Goal: Information Seeking & Learning: Learn about a topic

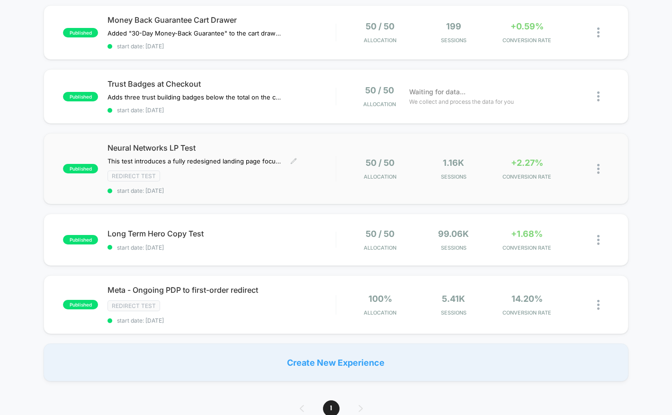
scroll to position [116, 0]
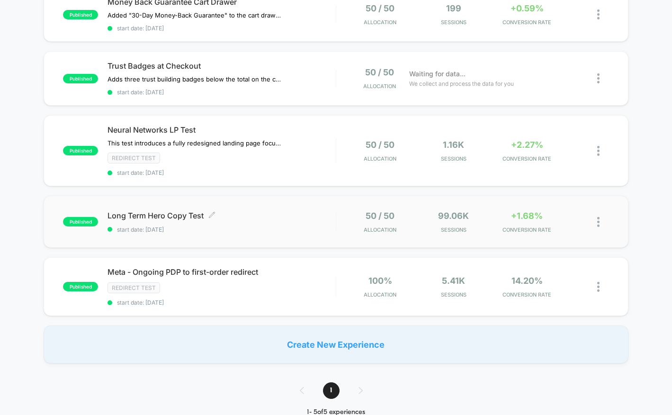
click at [248, 219] on div "Long Term Hero Copy Test Click to edit experience details Click to edit experie…" at bounding box center [222, 222] width 228 height 22
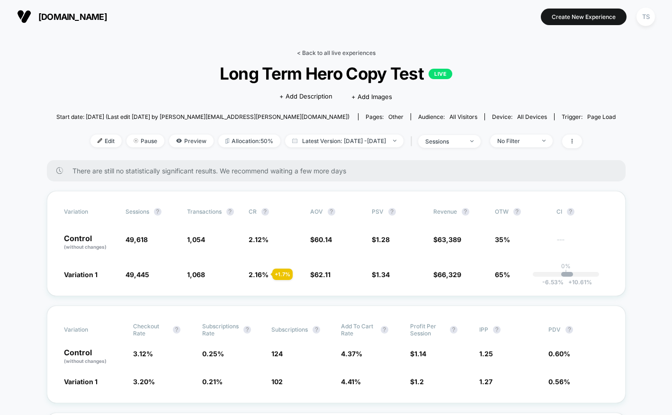
click at [353, 53] on link "< Back to all live experiences" at bounding box center [336, 52] width 79 height 7
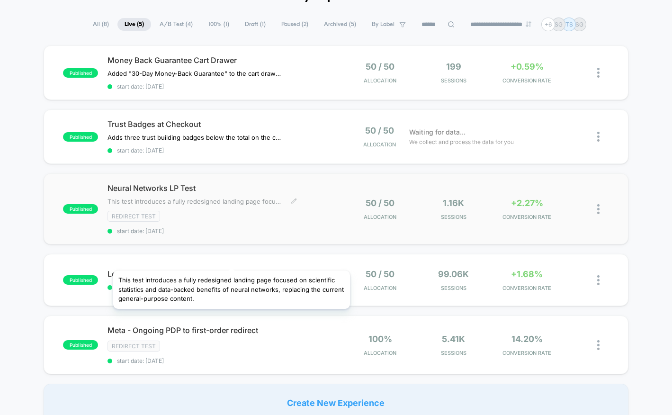
scroll to position [64, 0]
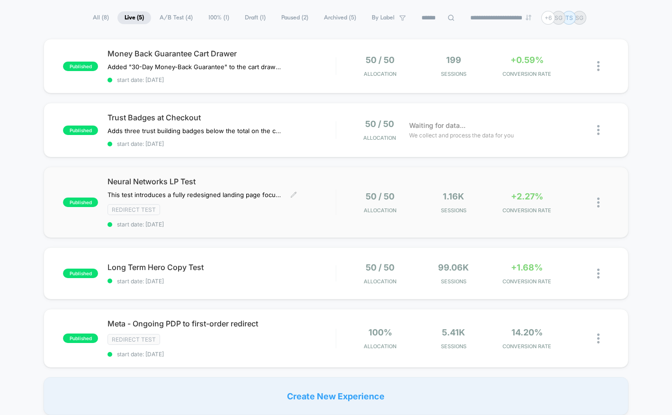
click at [213, 180] on span "Neural Networks LP Test" at bounding box center [222, 181] width 228 height 9
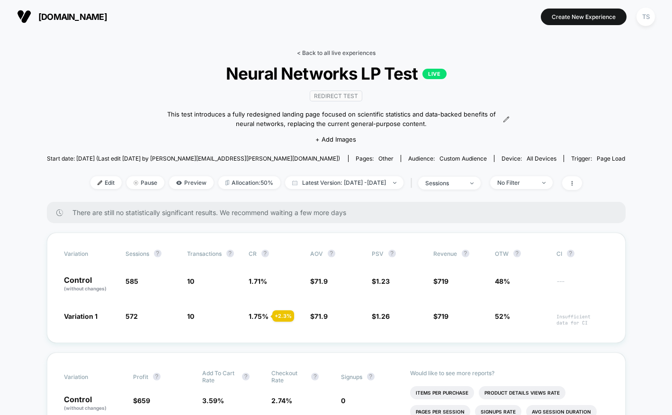
click at [315, 51] on link "< Back to all live experiences" at bounding box center [336, 52] width 79 height 7
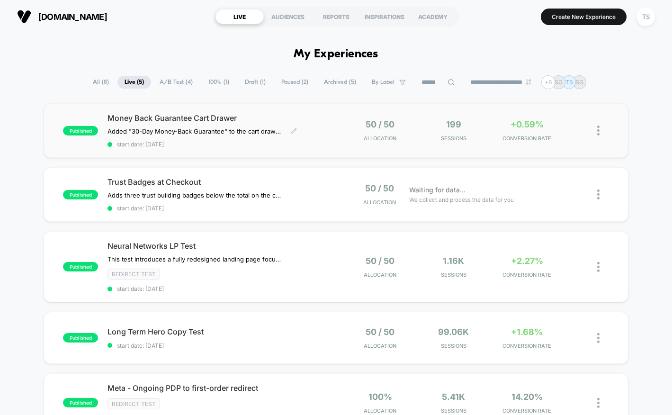
click at [275, 117] on span "Money Back Guarantee Cart Drawer" at bounding box center [222, 117] width 228 height 9
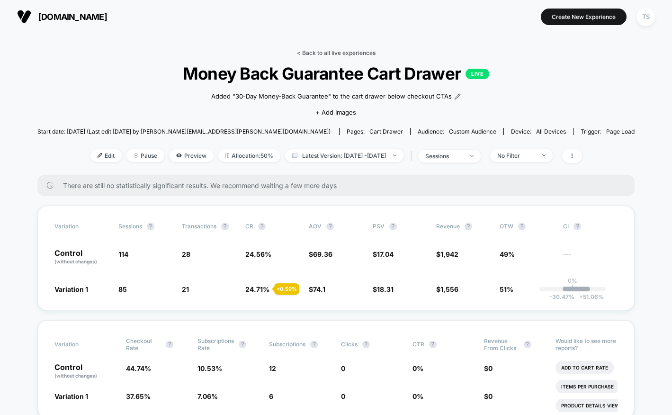
click at [330, 51] on link "< Back to all live experiences" at bounding box center [336, 52] width 79 height 7
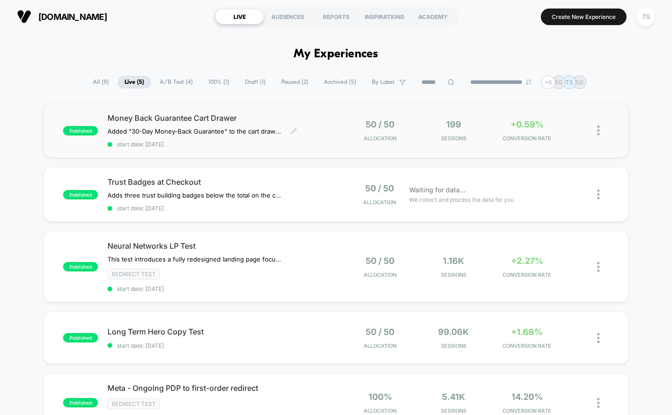
click at [212, 117] on span "Money Back Guarantee Cart Drawer" at bounding box center [222, 117] width 228 height 9
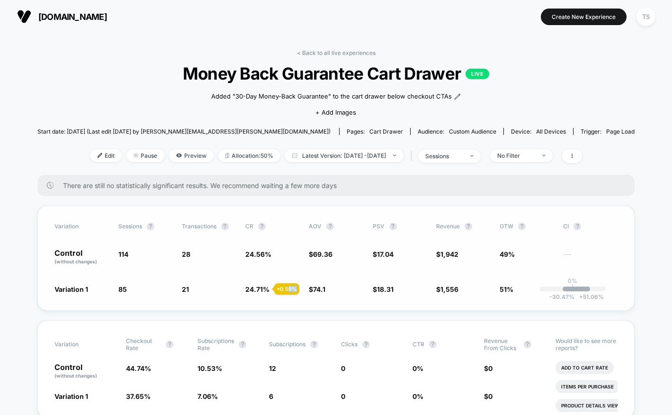
drag, startPoint x: 291, startPoint y: 289, endPoint x: 301, endPoint y: 289, distance: 10.4
click at [299, 289] on div "+ 0.59 %" at bounding box center [286, 288] width 25 height 11
drag, startPoint x: 283, startPoint y: 288, endPoint x: 300, endPoint y: 289, distance: 17.1
click at [299, 289] on div "+ 0.59 %" at bounding box center [286, 288] width 25 height 11
click at [297, 297] on div "Variation Sessions ? Transactions ? CR ? AOV ? PSV ? Revenue ? OTW ? CI ? Contr…" at bounding box center [336, 258] width 598 height 105
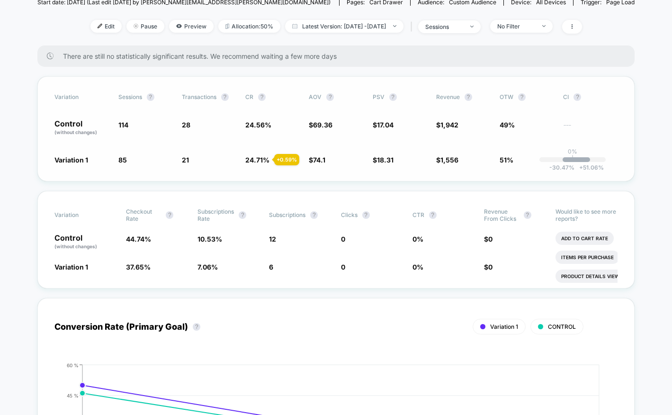
scroll to position [130, 0]
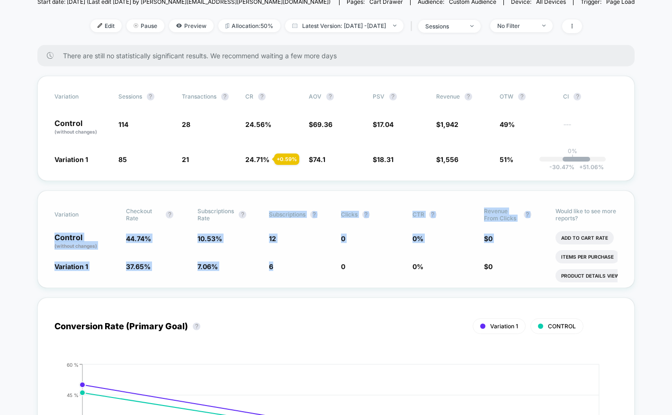
drag, startPoint x: 281, startPoint y: 269, endPoint x: 265, endPoint y: 214, distance: 57.6
click at [265, 214] on div "Variation Checkout Rate ? Subscriptions Rate ? Subscriptions ? Clicks ? CTR ? R…" at bounding box center [336, 239] width 598 height 98
click at [298, 253] on div "Variation Checkout Rate ? Subscriptions Rate ? Subscriptions ? Clicks ? CTR ? R…" at bounding box center [336, 239] width 598 height 98
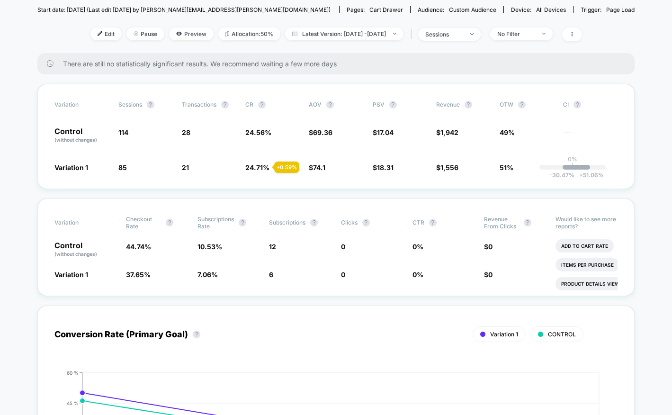
scroll to position [0, 0]
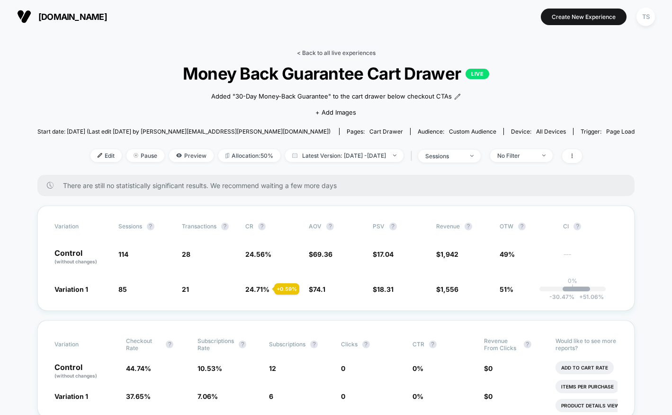
click at [326, 52] on link "< Back to all live experiences" at bounding box center [336, 52] width 79 height 7
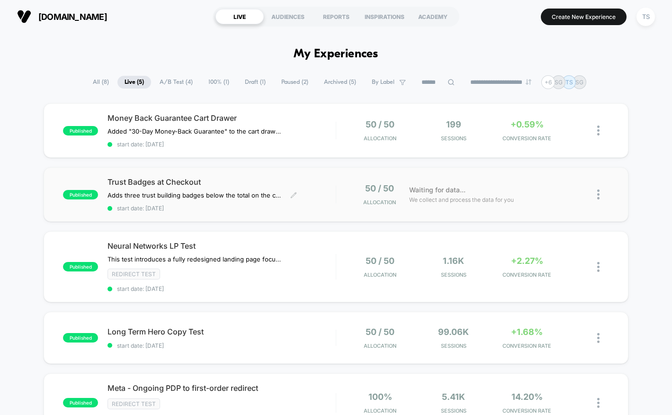
click at [254, 178] on span "Trust Badges at Checkout" at bounding box center [222, 181] width 228 height 9
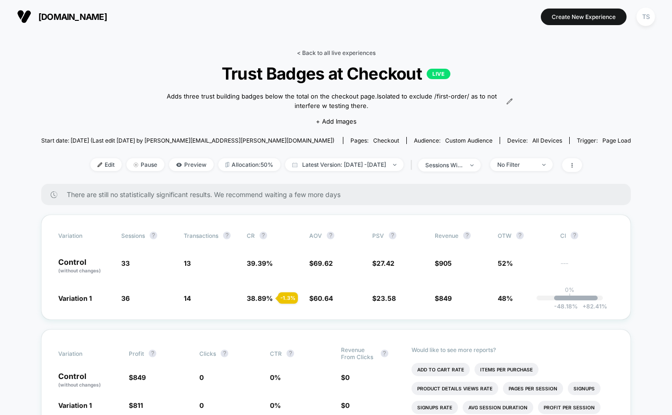
click at [331, 50] on link "< Back to all live experiences" at bounding box center [336, 52] width 79 height 7
